Goal: Information Seeking & Learning: Find specific fact

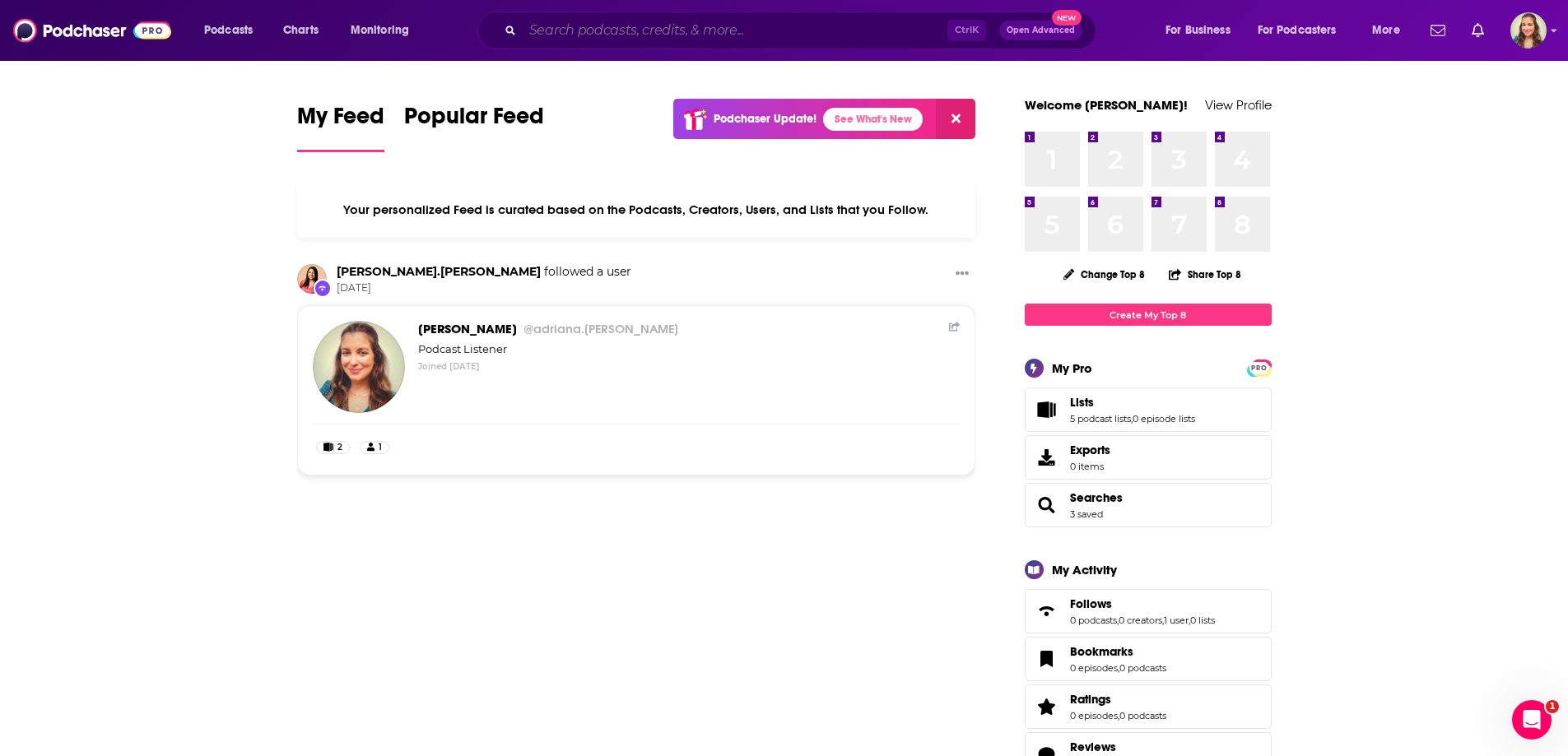
click at [623, 40] on input "Search podcasts, credits, & more..." at bounding box center [735, 30] width 424 height 26
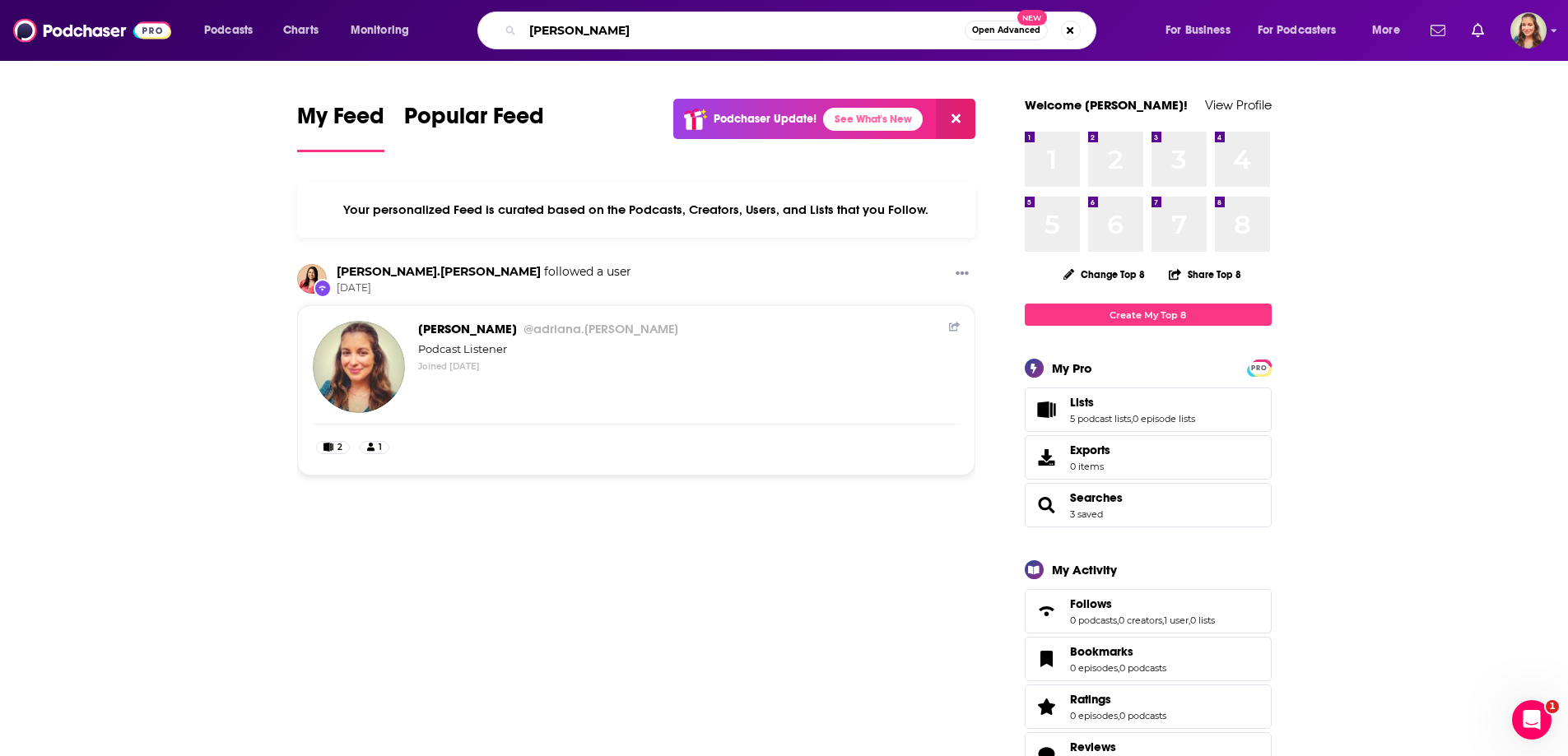
type input "[PERSON_NAME]"
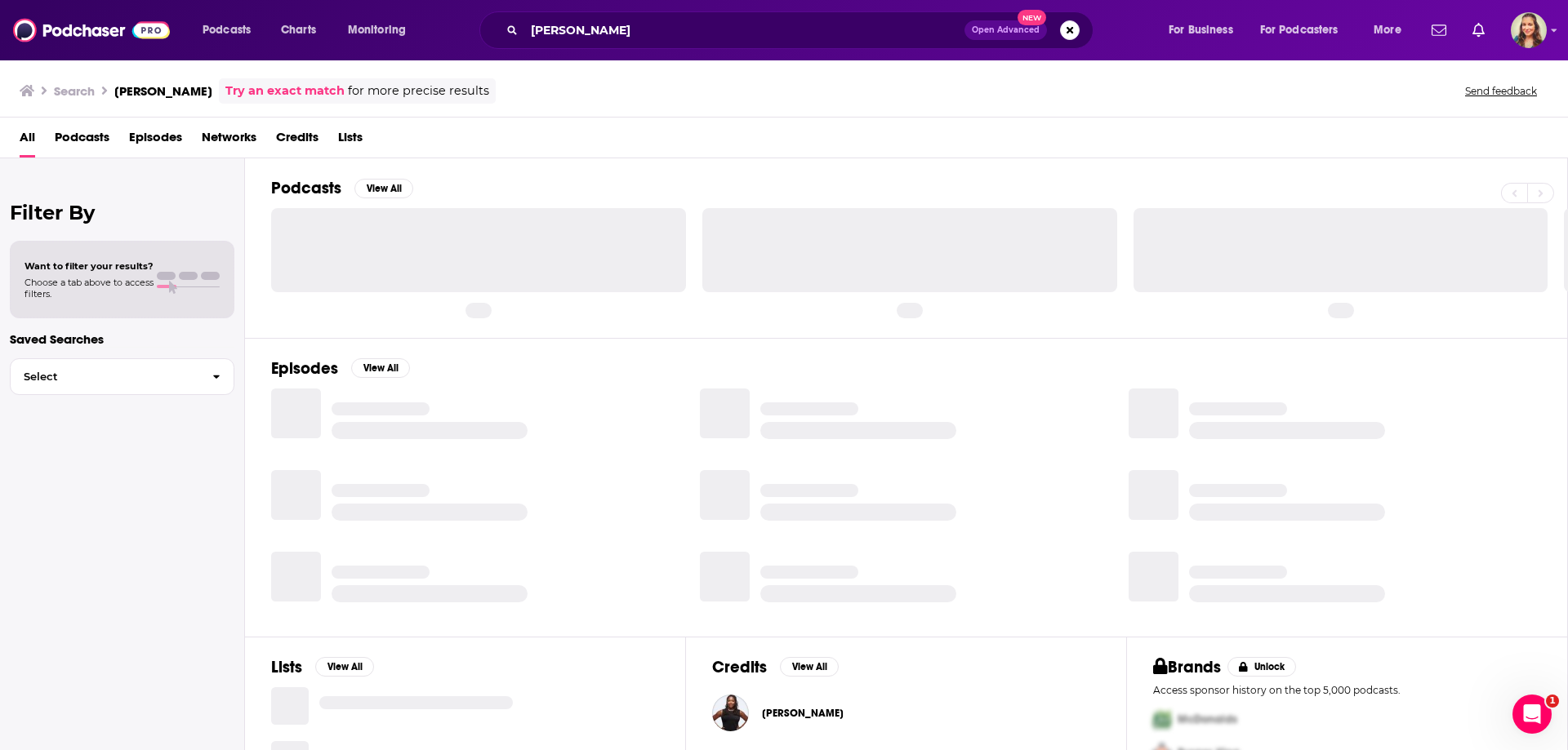
click at [300, 140] on span "Credits" at bounding box center [297, 141] width 42 height 33
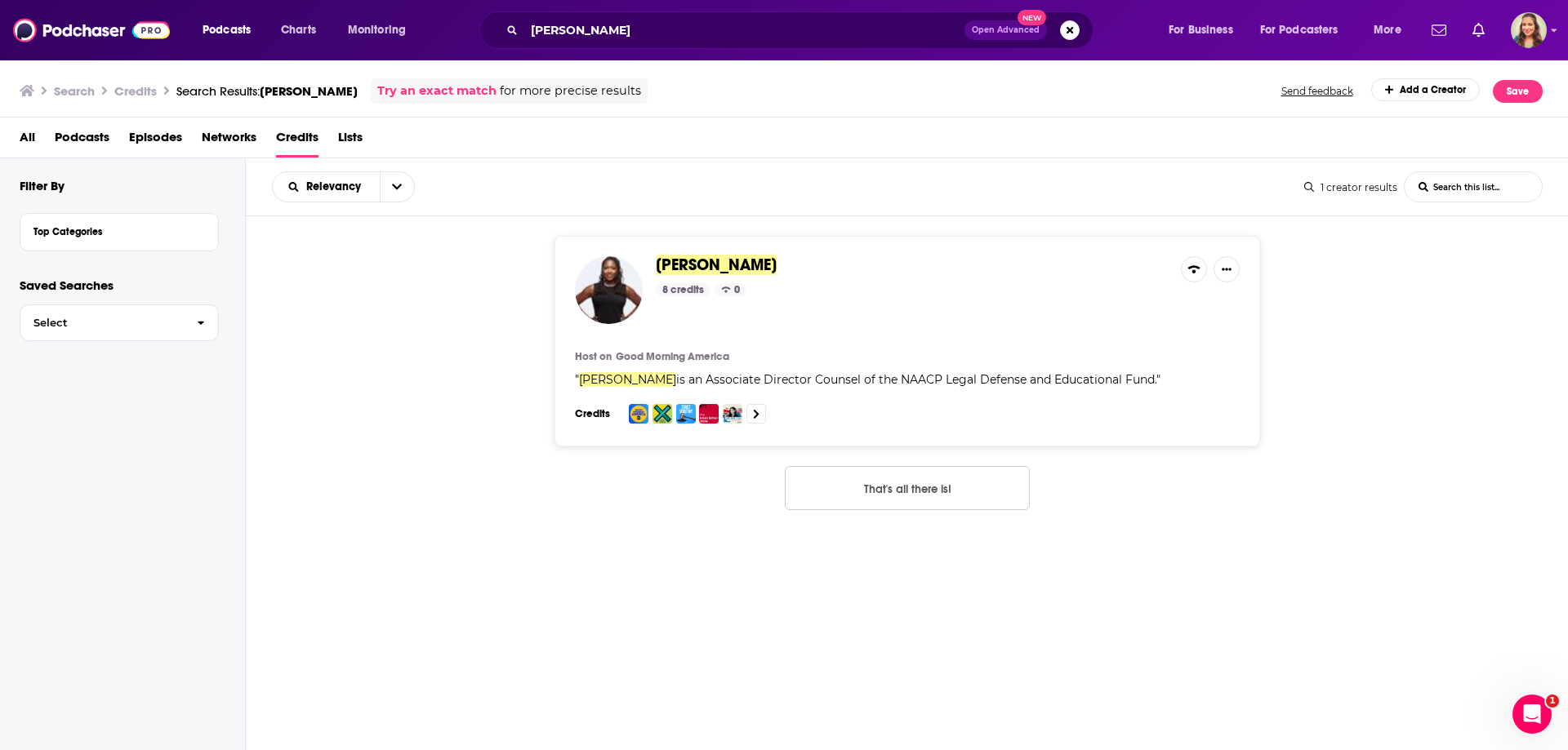
click at [733, 264] on span "[PERSON_NAME]" at bounding box center [716, 264] width 121 height 20
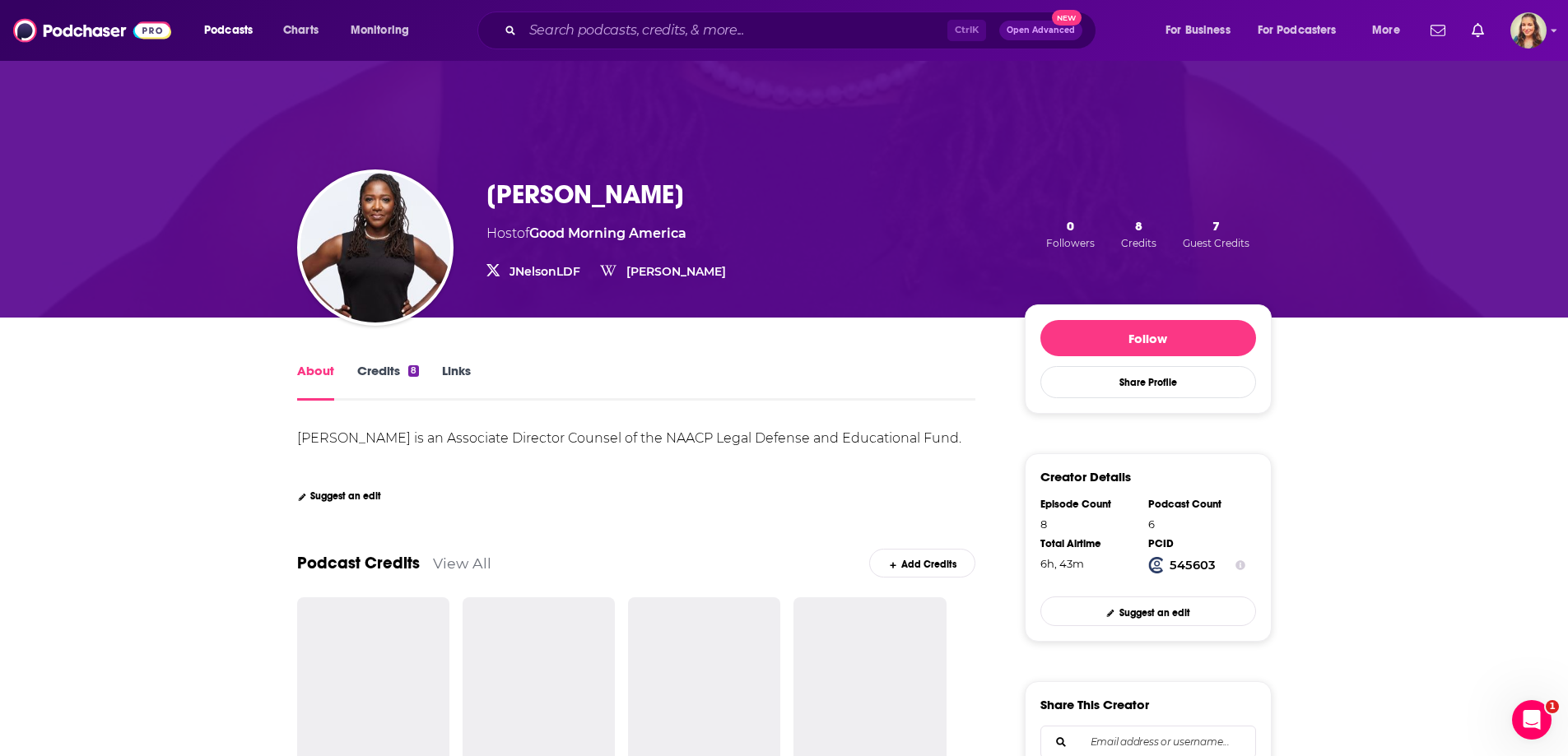
click at [365, 377] on link "Credits 8" at bounding box center [388, 381] width 62 height 38
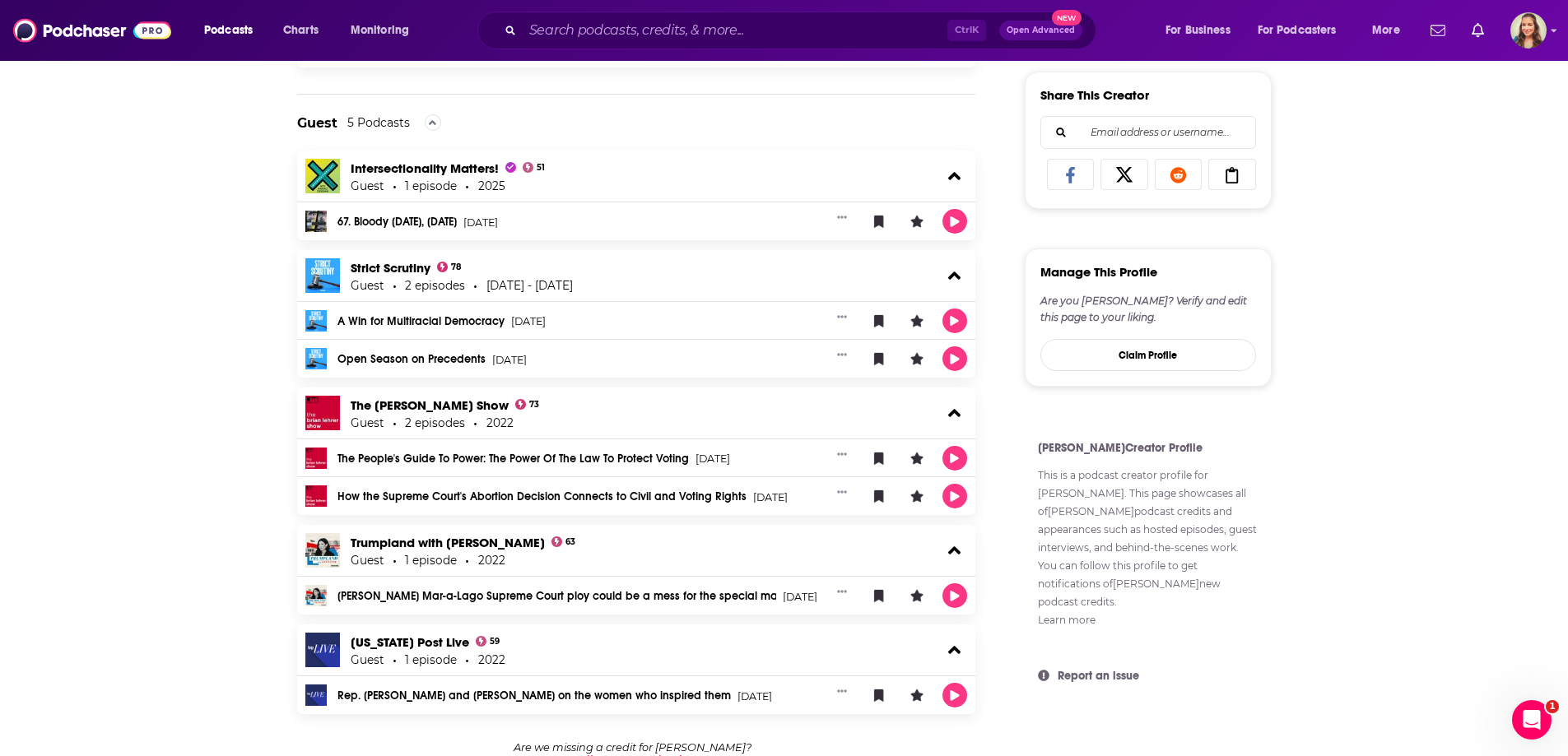
scroll to position [620, 0]
